Goal: Task Accomplishment & Management: Use online tool/utility

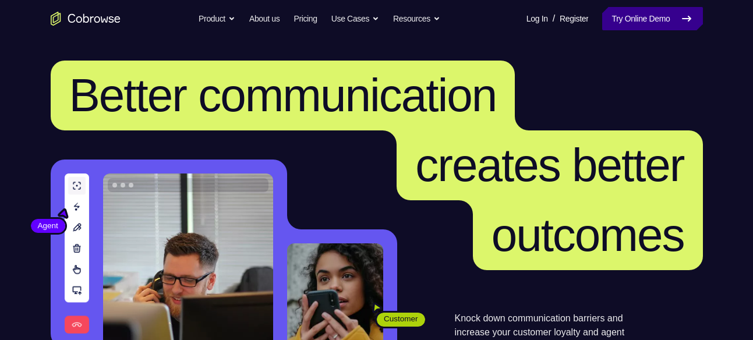
click at [626, 23] on link "Try Online Demo" at bounding box center [652, 18] width 100 height 23
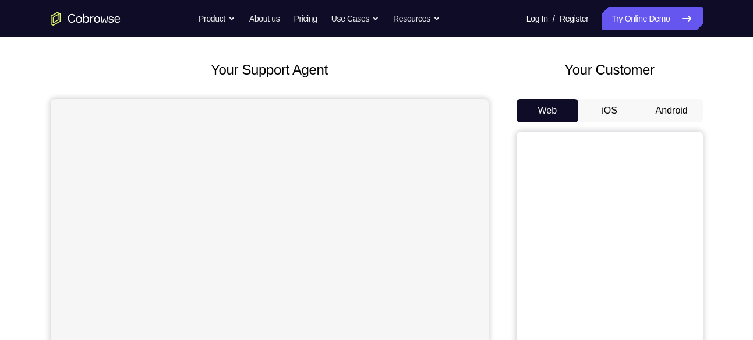
click at [676, 113] on button "Android" at bounding box center [672, 110] width 62 height 23
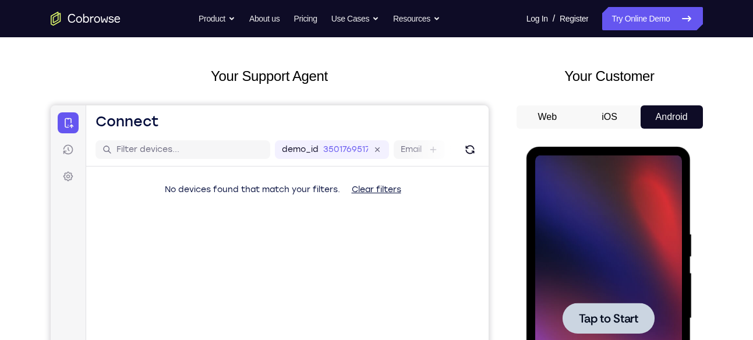
scroll to position [22, 0]
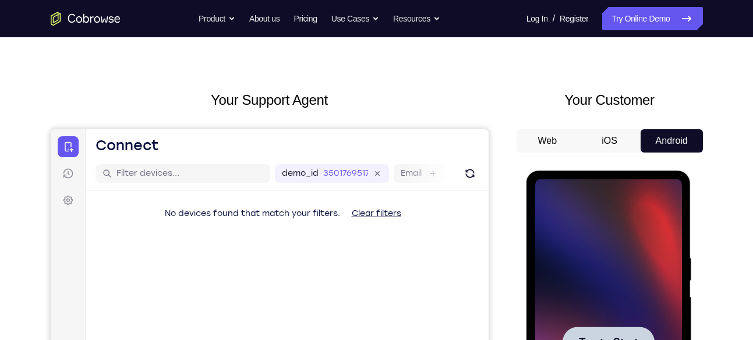
click at [629, 288] on div at bounding box center [608, 342] width 147 height 326
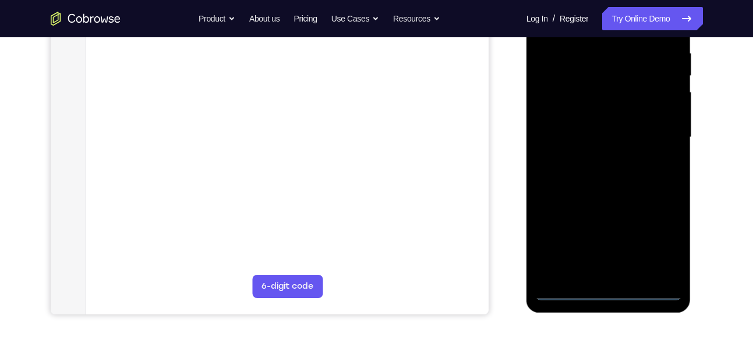
scroll to position [237, 0]
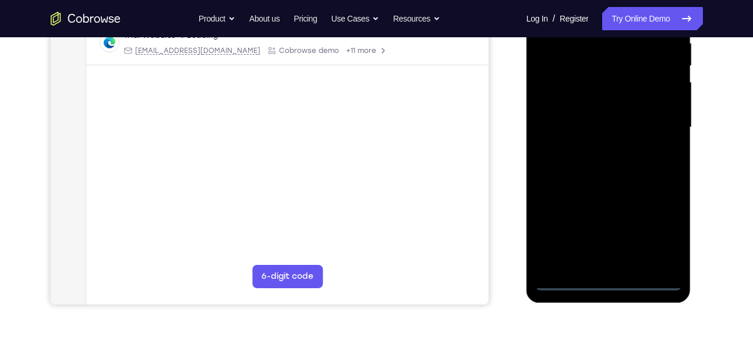
click at [609, 284] on div at bounding box center [608, 127] width 147 height 326
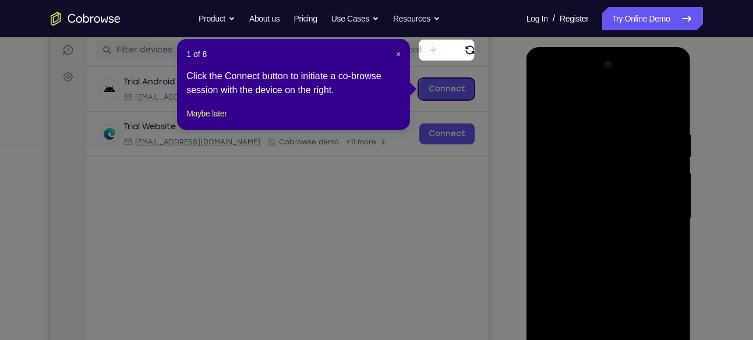
scroll to position [143, 0]
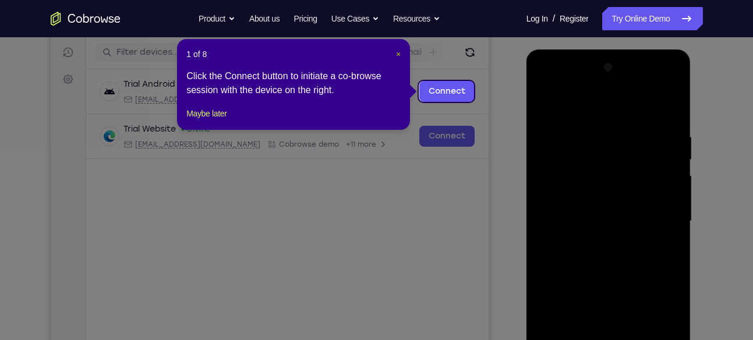
click at [398, 52] on span "×" at bounding box center [398, 54] width 5 height 9
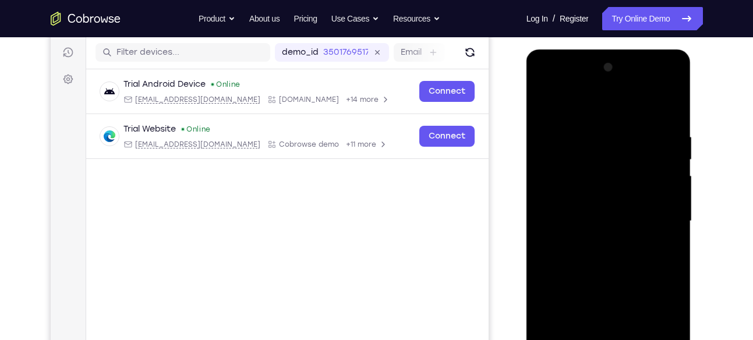
click at [655, 317] on div at bounding box center [608, 221] width 147 height 326
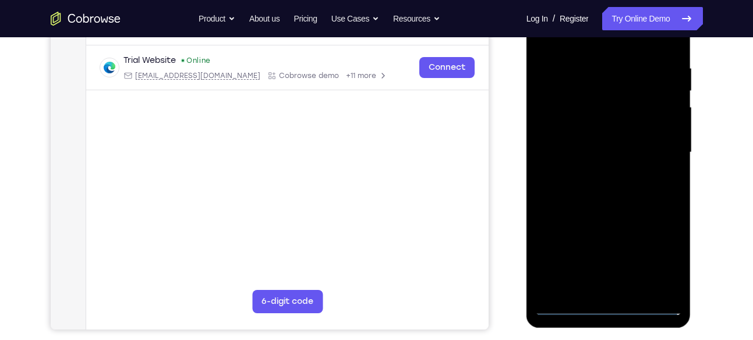
scroll to position [207, 0]
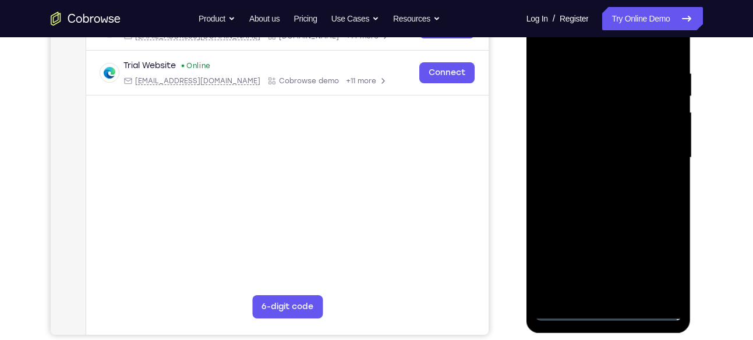
click at [578, 44] on div at bounding box center [608, 158] width 147 height 326
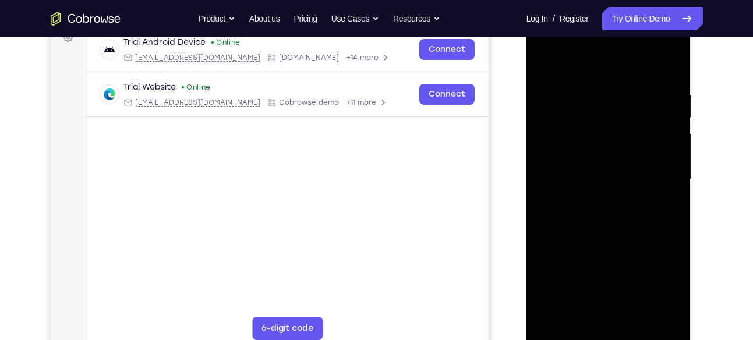
scroll to position [181, 0]
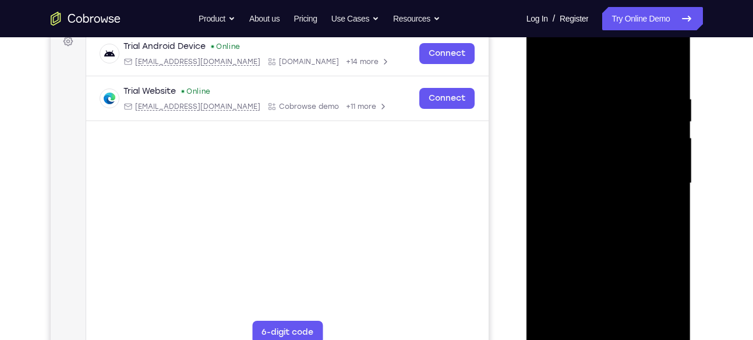
click at [563, 145] on div at bounding box center [608, 183] width 147 height 326
click at [603, 174] on div at bounding box center [608, 183] width 147 height 326
click at [587, 164] on div at bounding box center [608, 183] width 147 height 326
click at [588, 188] on div at bounding box center [608, 183] width 147 height 326
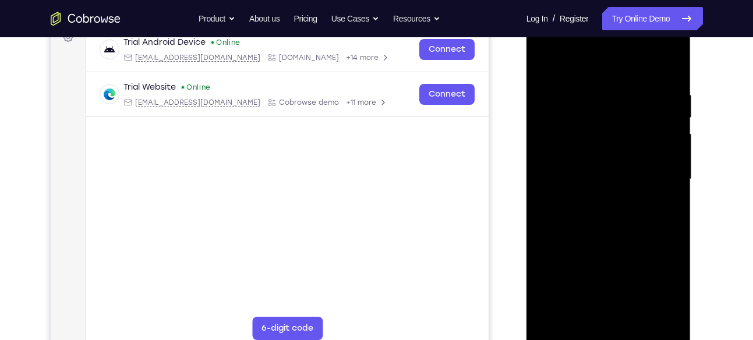
scroll to position [189, 0]
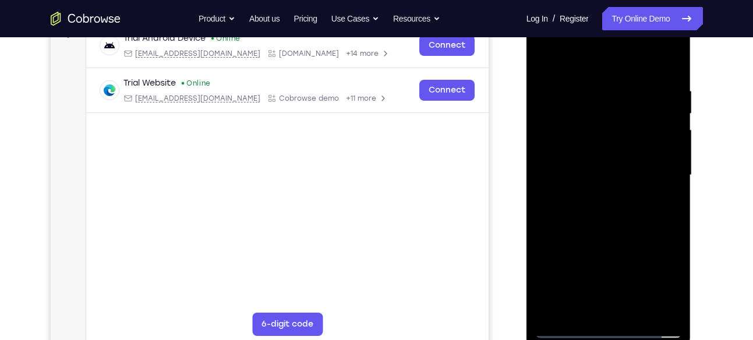
drag, startPoint x: 610, startPoint y: 258, endPoint x: 609, endPoint y: 162, distance: 96.1
click at [609, 162] on div at bounding box center [608, 175] width 147 height 326
click at [590, 306] on div at bounding box center [608, 175] width 147 height 326
click at [551, 239] on div at bounding box center [608, 175] width 147 height 326
click at [576, 199] on div at bounding box center [608, 175] width 147 height 326
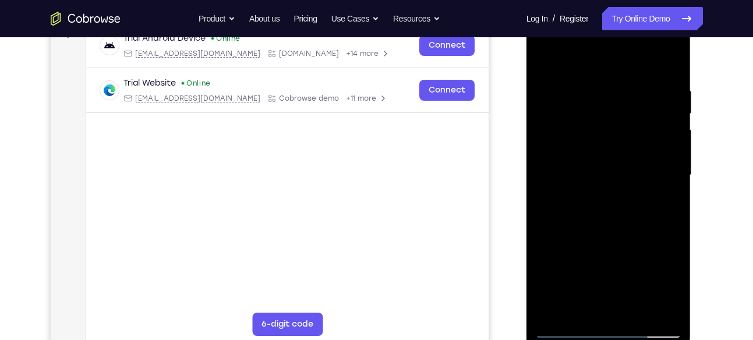
click at [565, 330] on div at bounding box center [608, 175] width 147 height 326
drag, startPoint x: 606, startPoint y: 276, endPoint x: 600, endPoint y: 298, distance: 22.5
click at [600, 298] on div at bounding box center [608, 175] width 147 height 326
click at [647, 73] on div at bounding box center [608, 175] width 147 height 326
click at [551, 56] on div at bounding box center [608, 175] width 147 height 326
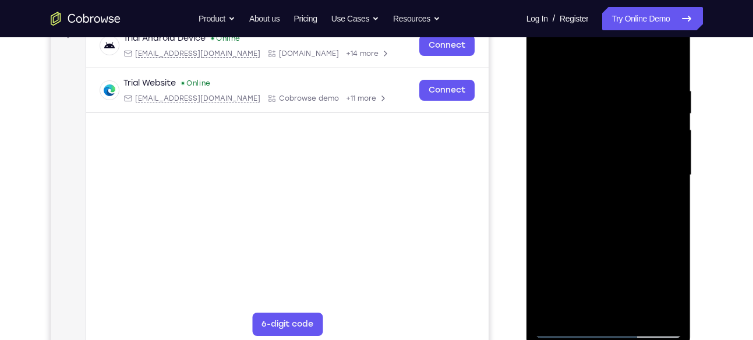
click at [599, 152] on div at bounding box center [608, 175] width 147 height 326
click at [674, 66] on div at bounding box center [608, 175] width 147 height 326
drag, startPoint x: 644, startPoint y: 232, endPoint x: 637, endPoint y: 116, distance: 116.7
click at [637, 116] on div at bounding box center [608, 175] width 147 height 326
click at [608, 190] on div at bounding box center [608, 175] width 147 height 326
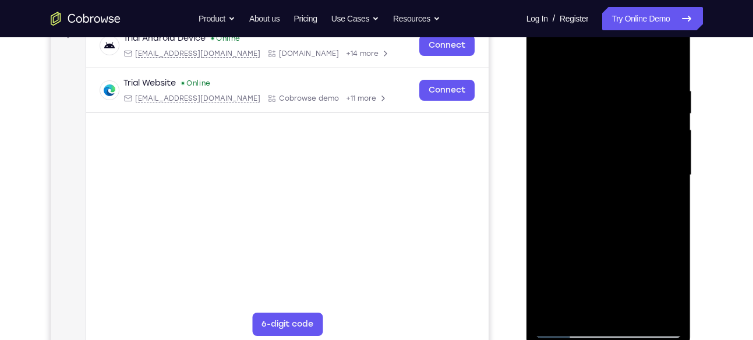
click at [567, 329] on div at bounding box center [608, 175] width 147 height 326
click at [655, 101] on div at bounding box center [608, 175] width 147 height 326
click at [610, 100] on div at bounding box center [608, 175] width 147 height 326
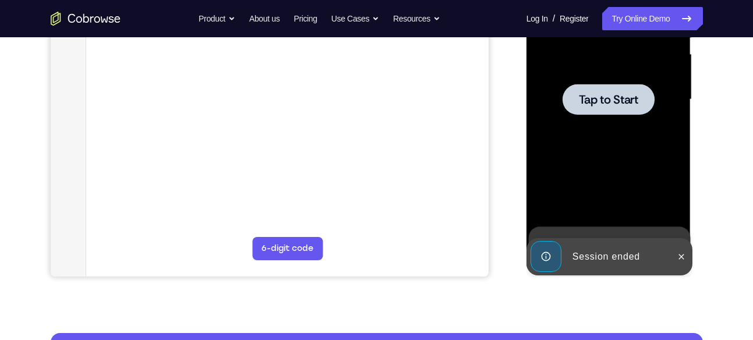
scroll to position [211, 0]
